Goal: Information Seeking & Learning: Learn about a topic

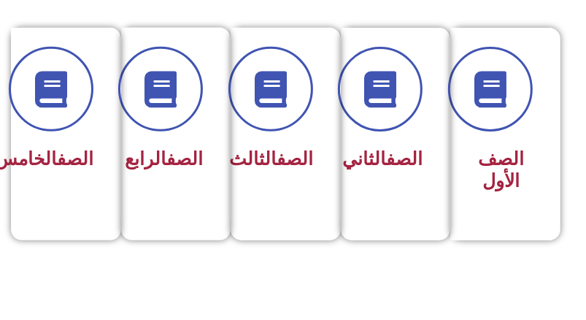
scroll to position [365, 0]
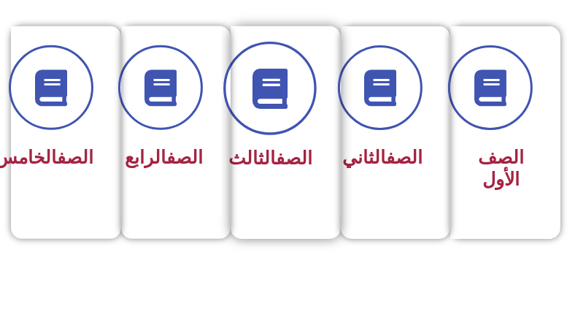
click at [269, 107] on icon at bounding box center [270, 89] width 40 height 40
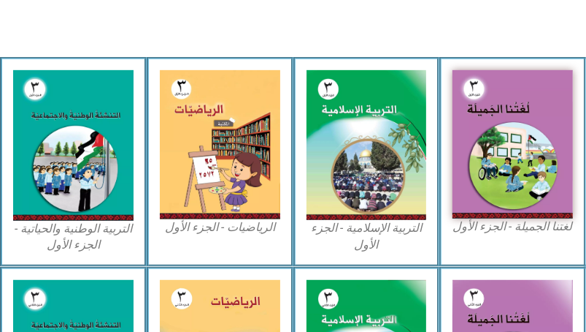
scroll to position [438, 0]
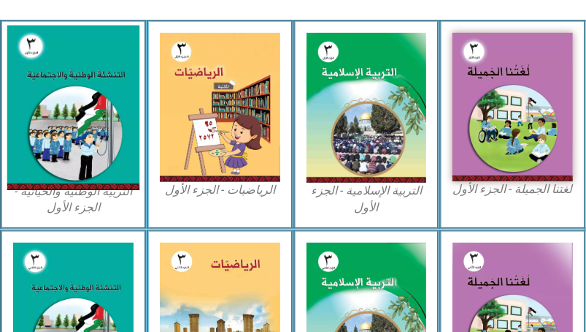
click at [88, 121] on img at bounding box center [73, 108] width 132 height 165
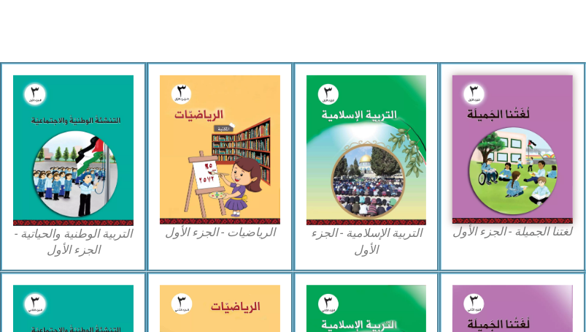
scroll to position [307, 0]
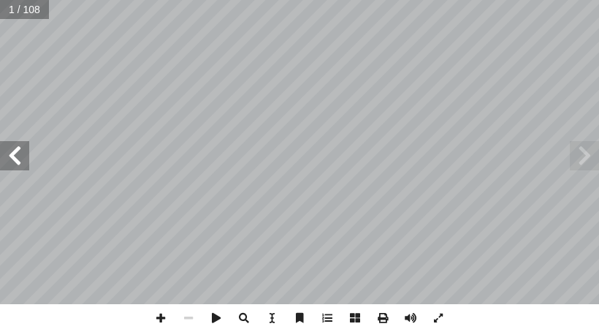
click at [15, 144] on span at bounding box center [14, 155] width 29 height 29
click at [18, 144] on span at bounding box center [14, 155] width 29 height 29
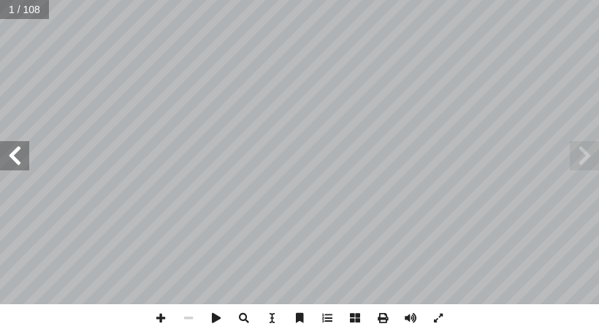
click at [18, 144] on span at bounding box center [14, 155] width 29 height 29
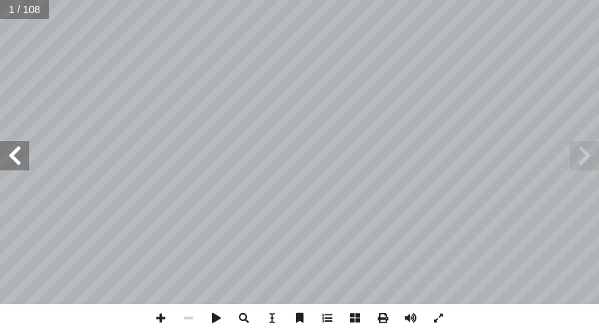
click at [18, 144] on span at bounding box center [14, 155] width 29 height 29
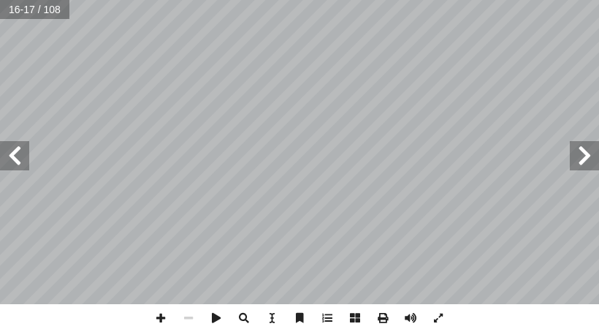
click at [18, 144] on span at bounding box center [14, 155] width 29 height 29
click at [158, 321] on span at bounding box center [161, 318] width 28 height 28
click at [581, 156] on span at bounding box center [584, 155] width 29 height 29
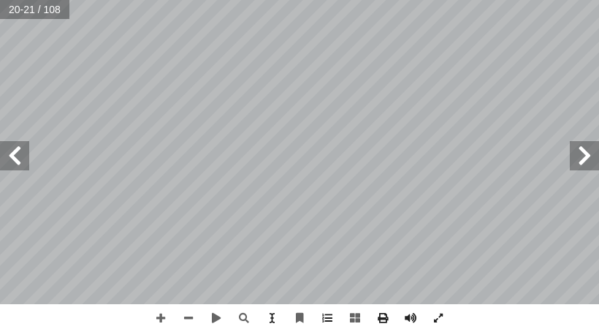
click at [20, 169] on span at bounding box center [14, 155] width 29 height 29
click at [12, 167] on span at bounding box center [14, 155] width 29 height 29
click at [10, 158] on span at bounding box center [14, 155] width 29 height 29
click at [585, 153] on span at bounding box center [584, 155] width 29 height 29
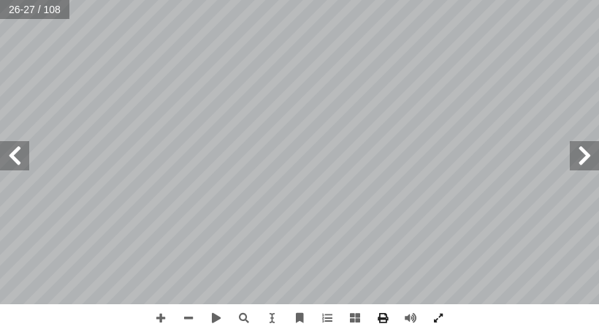
click at [585, 153] on span at bounding box center [584, 155] width 29 height 29
